Goal: Navigation & Orientation: Find specific page/section

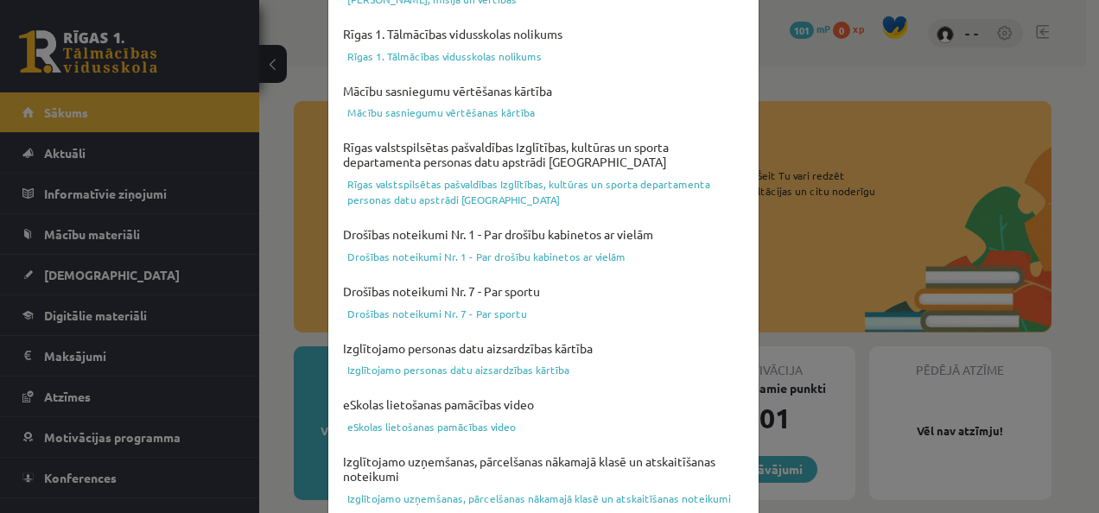
scroll to position [730, 0]
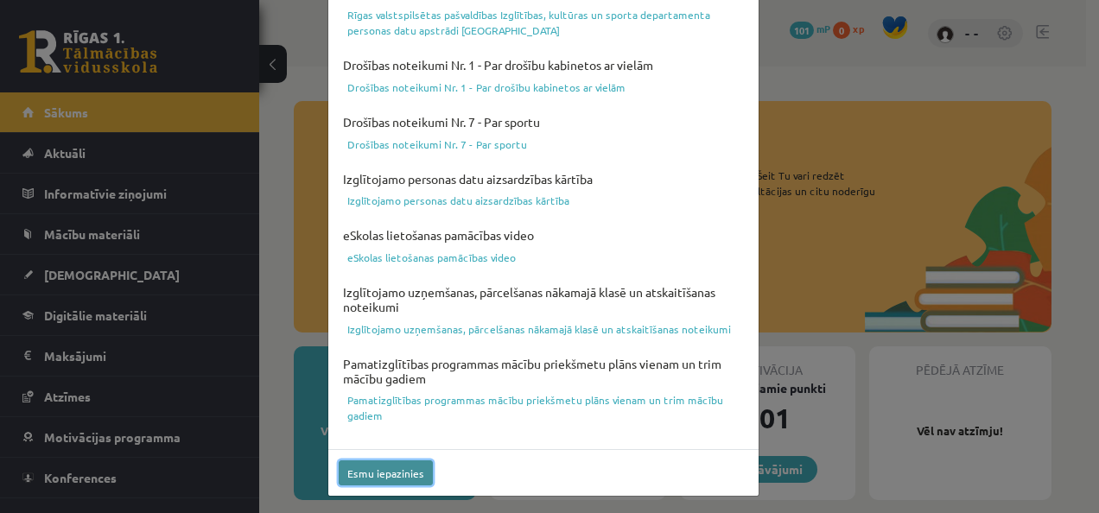
click at [385, 466] on button "Esmu iepazinies" at bounding box center [386, 473] width 94 height 25
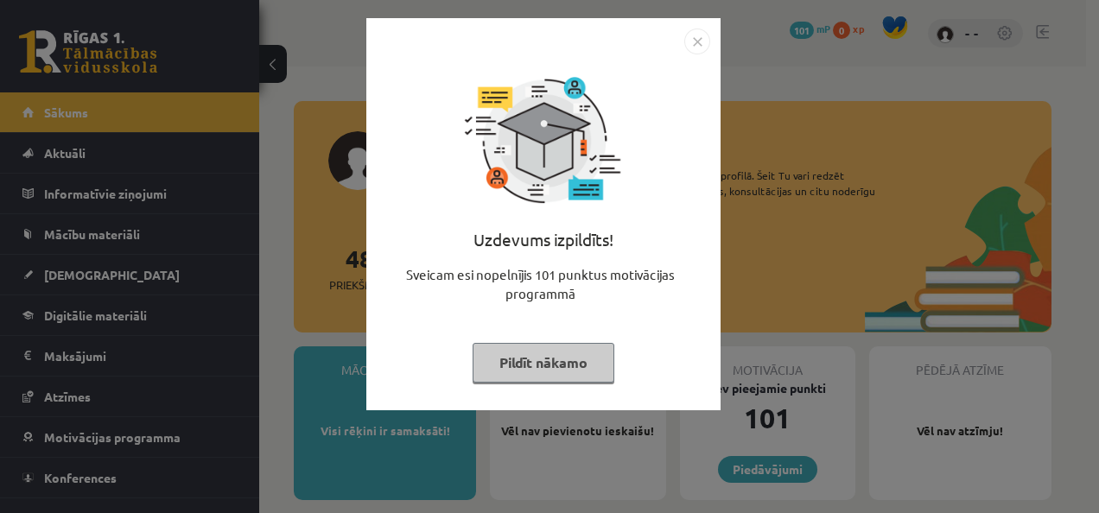
click at [544, 368] on button "Pildīt nākamo" at bounding box center [544, 363] width 142 height 40
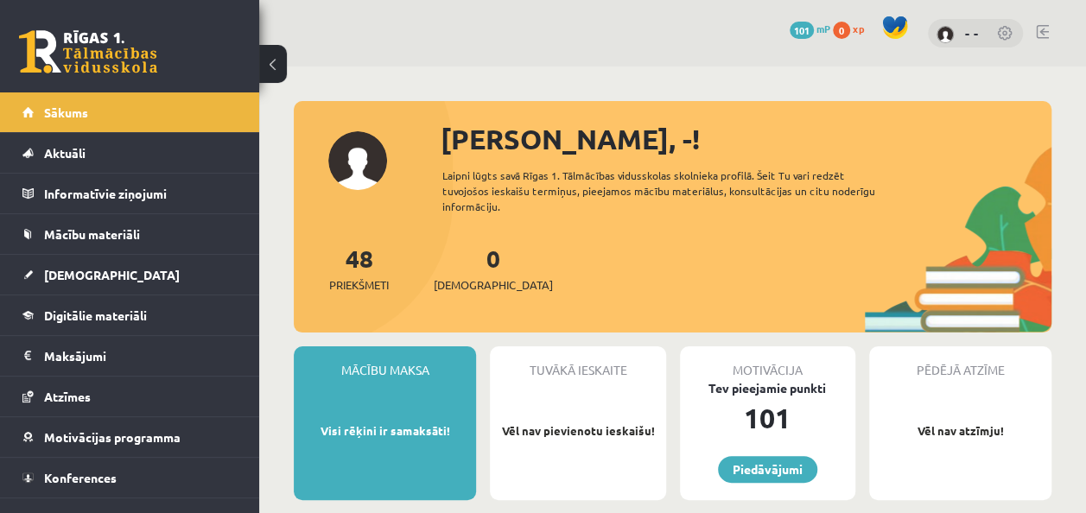
click at [1004, 30] on link at bounding box center [1005, 34] width 17 height 17
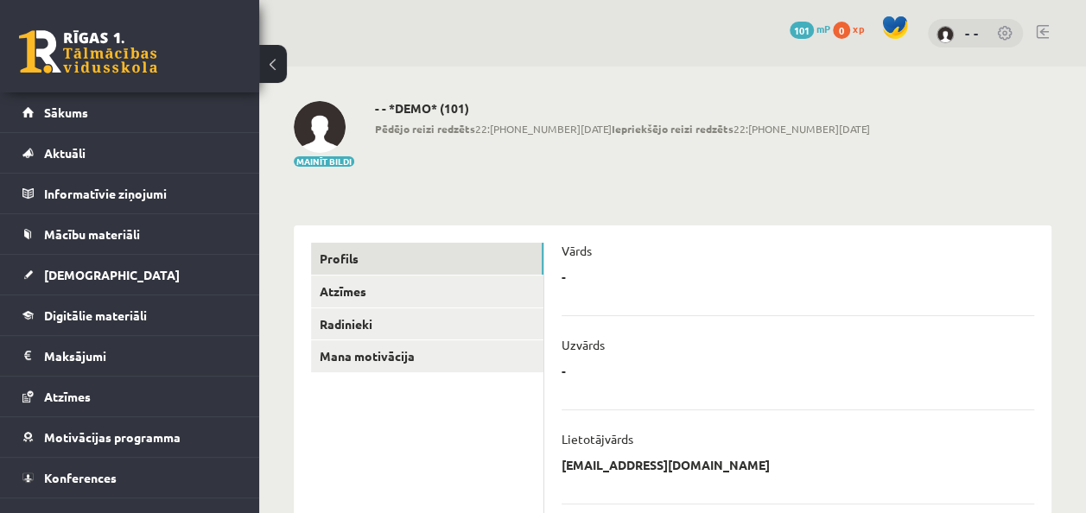
click at [594, 281] on div "- * ******** Atcelt" at bounding box center [798, 282] width 473 height 26
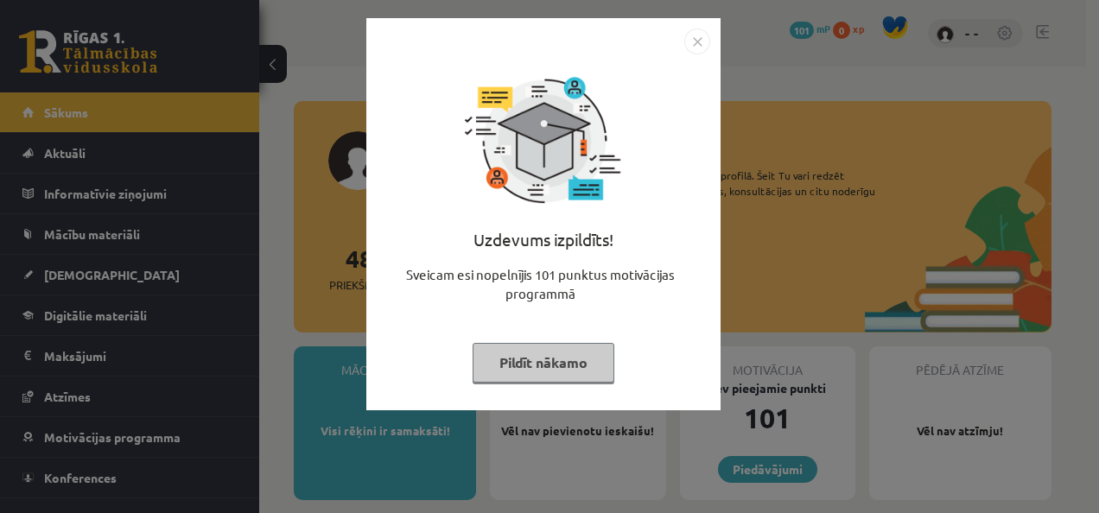
click at [690, 39] on img "Close" at bounding box center [697, 42] width 26 height 26
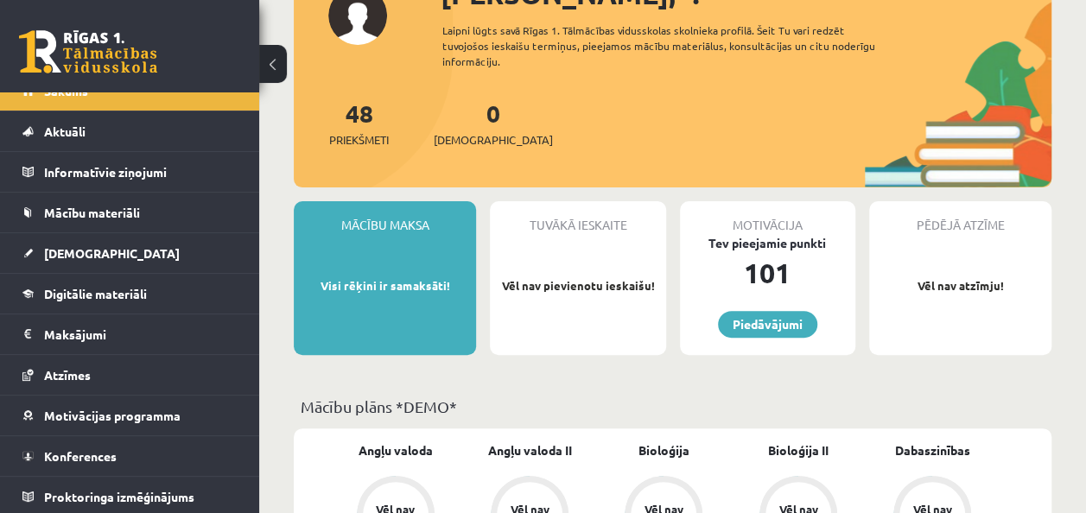
scroll to position [173, 0]
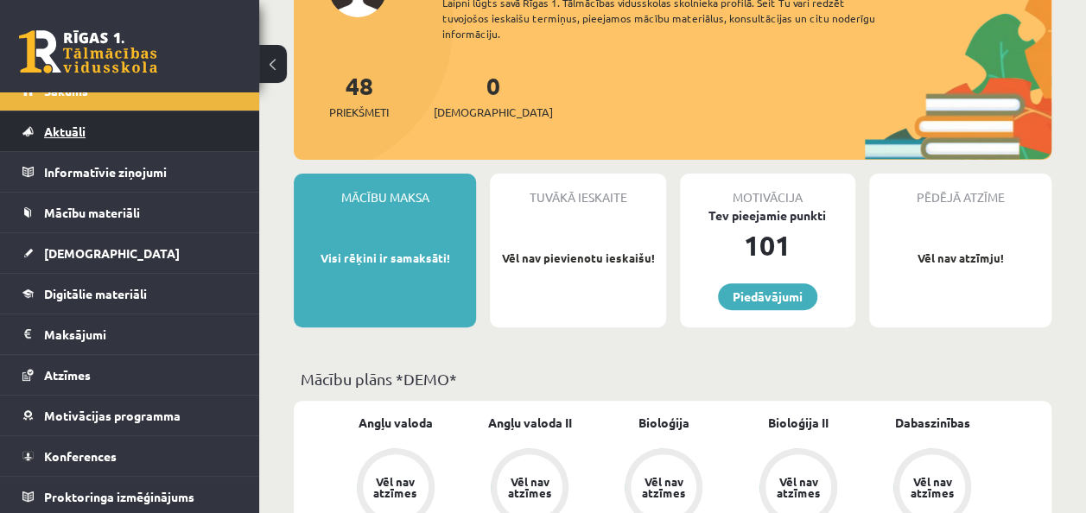
click at [119, 143] on link "Aktuāli" at bounding box center [129, 131] width 215 height 40
